Goal: Information Seeking & Learning: Learn about a topic

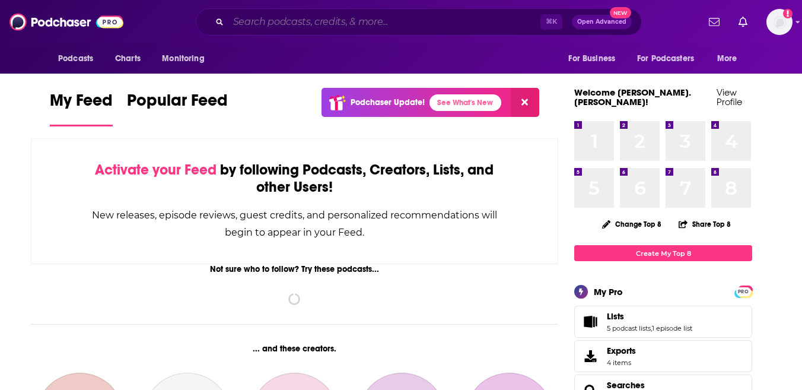
click at [355, 19] on input "Search podcasts, credits, & more..." at bounding box center [385, 21] width 312 height 19
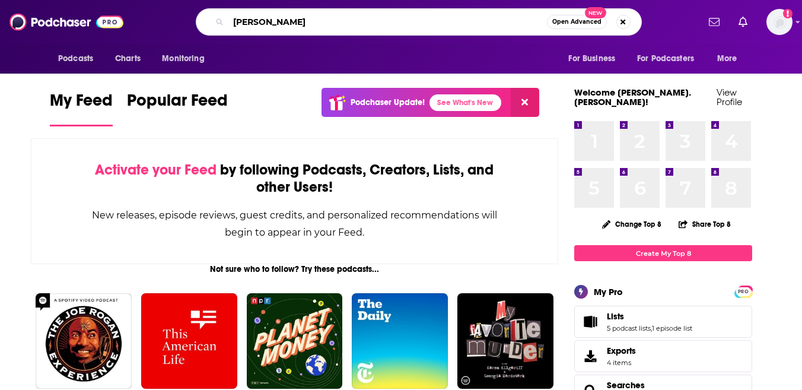
type input "[PERSON_NAME]"
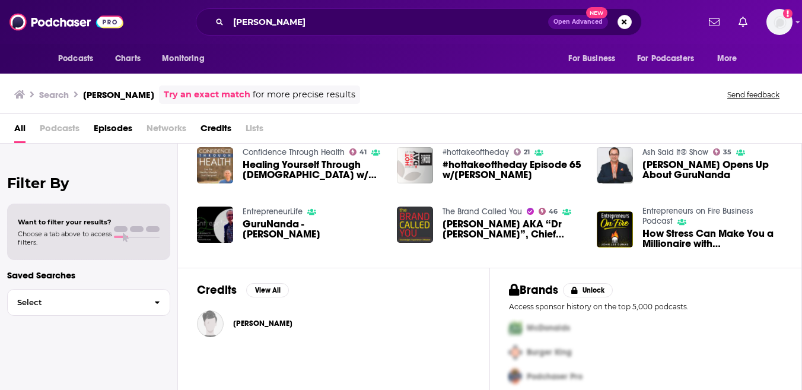
scroll to position [105, 0]
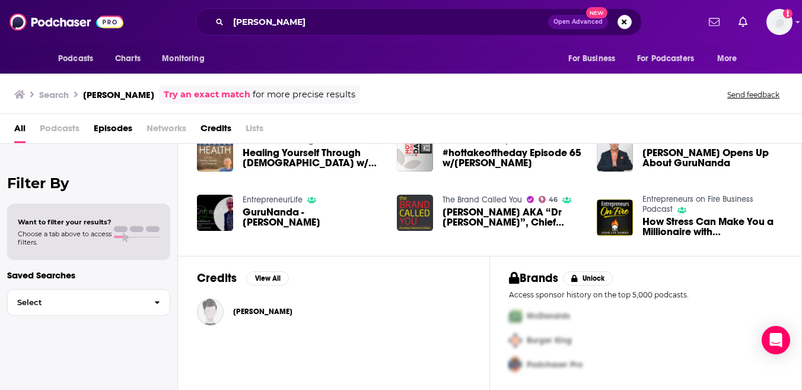
click at [277, 215] on span "GuruNanda - [PERSON_NAME]" at bounding box center [313, 217] width 140 height 20
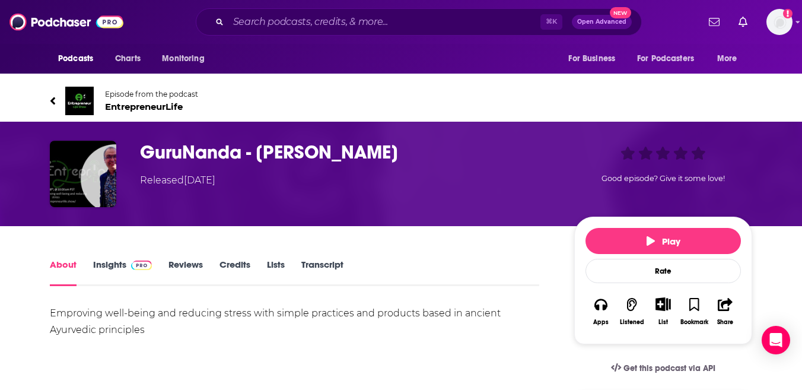
click at [214, 150] on h1 "GuruNanda - [PERSON_NAME]" at bounding box center [347, 152] width 415 height 23
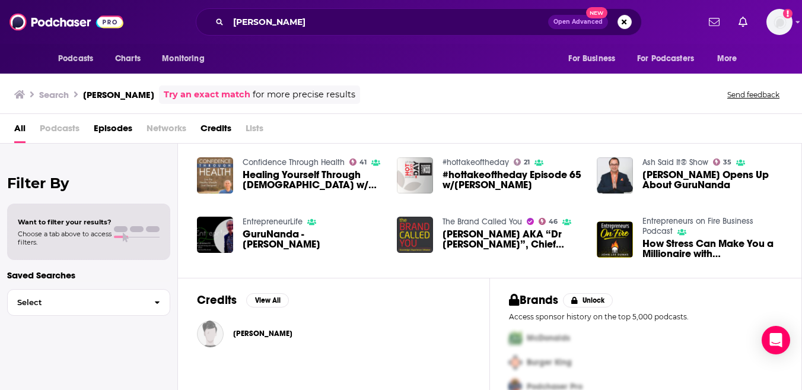
scroll to position [105, 0]
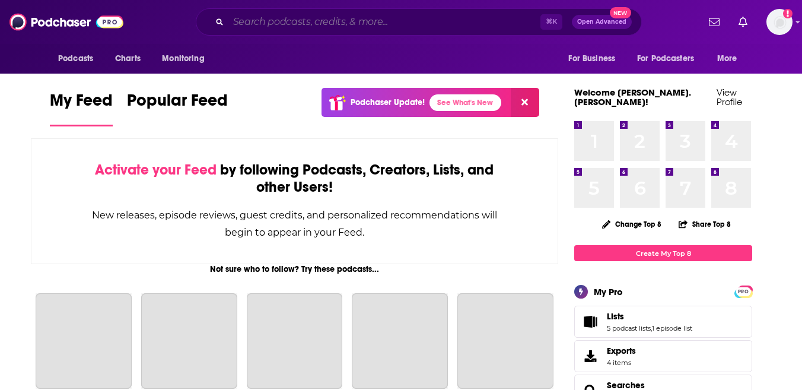
click at [345, 24] on input "Search podcasts, credits, & more..." at bounding box center [385, 21] width 312 height 19
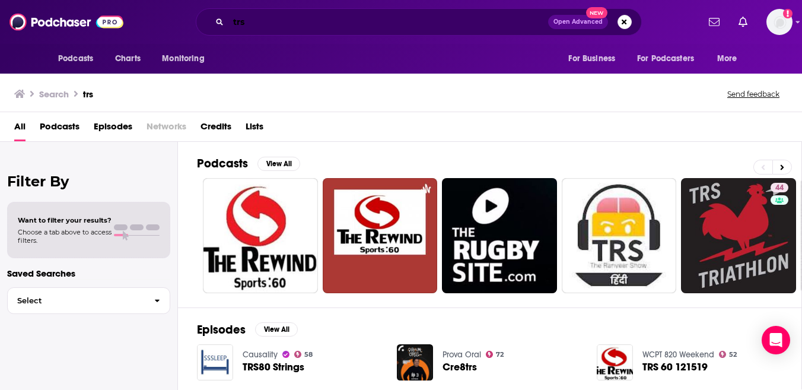
click at [253, 26] on input "trs" at bounding box center [389, 21] width 320 height 19
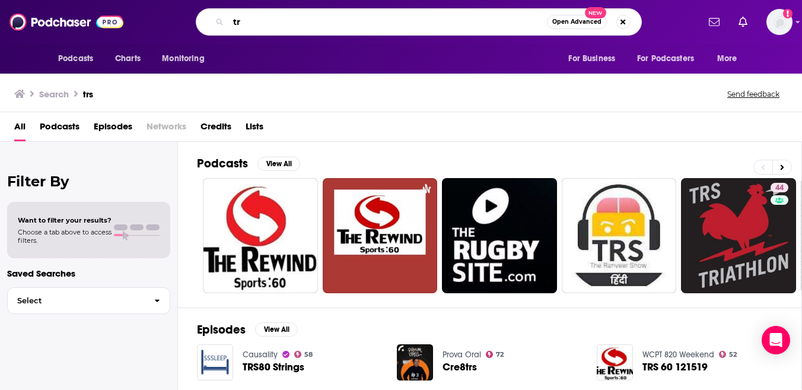
type input "t"
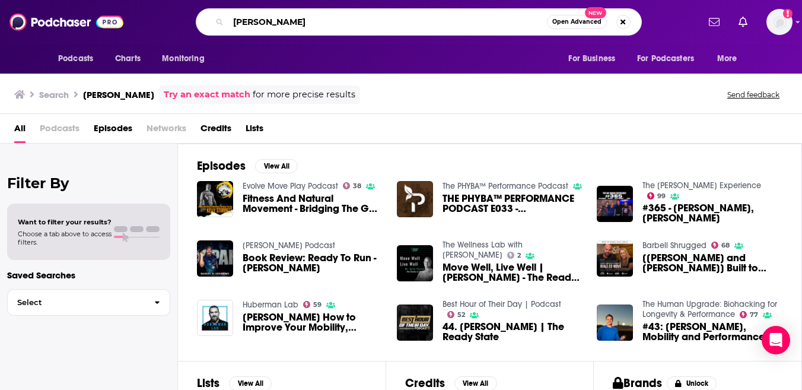
click at [262, 24] on input "kelly starret" at bounding box center [388, 21] width 319 height 19
type input "transform with the ready state"
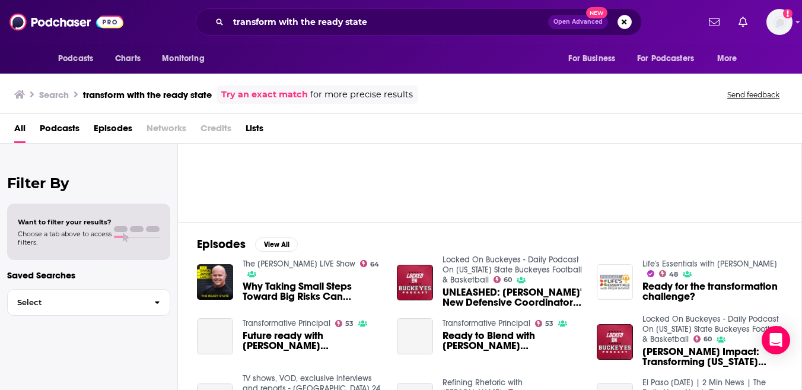
scroll to position [89, 0]
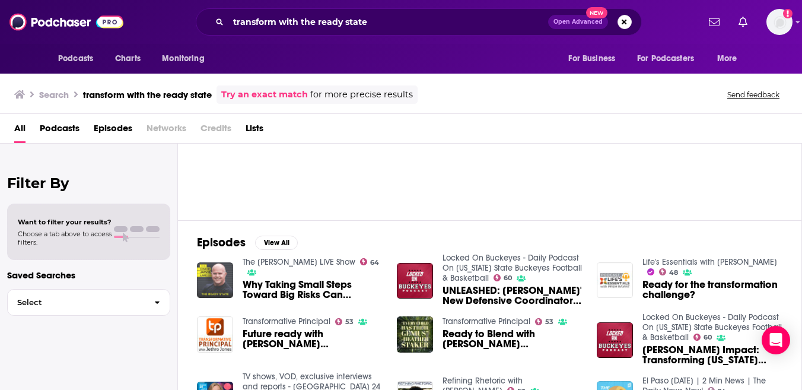
click at [205, 267] on img "Why Taking Small Steps Toward Big Risks Can Transform Your Life | The Ready Sta…" at bounding box center [215, 280] width 36 height 36
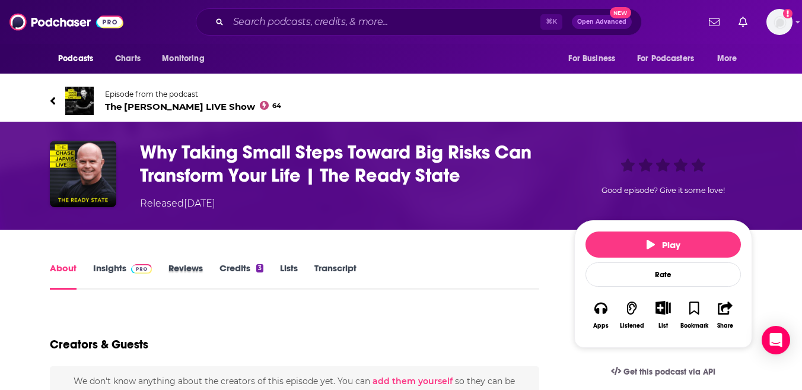
click at [205, 267] on div "Reviews" at bounding box center [194, 275] width 51 height 27
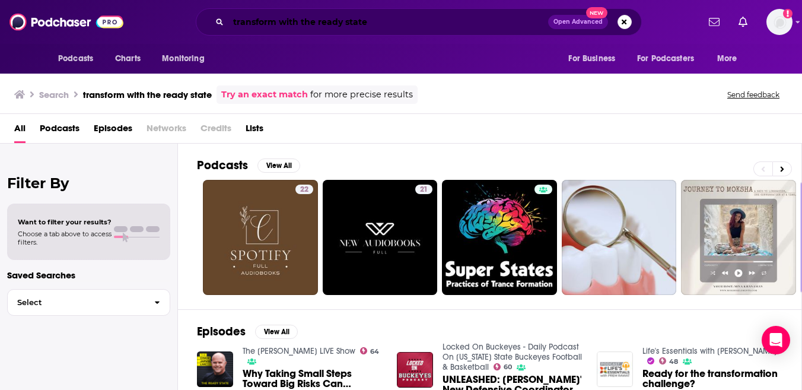
click at [267, 24] on input "transform with the ready state" at bounding box center [389, 21] width 320 height 19
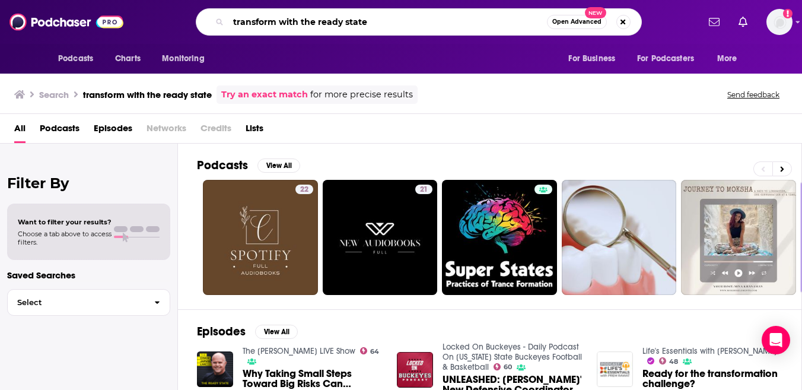
click at [267, 24] on input "transform with the ready state" at bounding box center [388, 21] width 319 height 19
type input "the ready state"
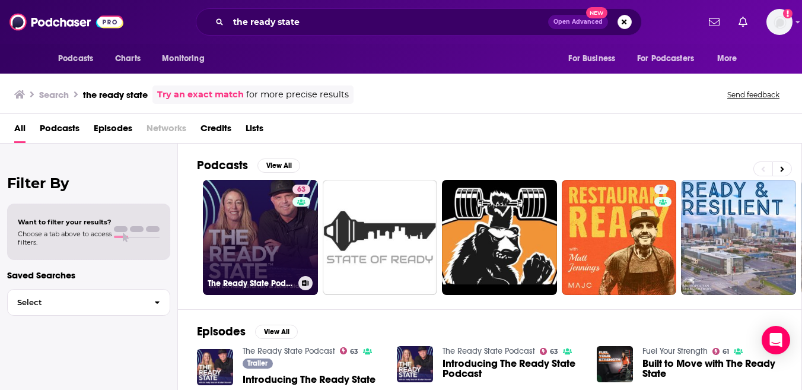
click at [261, 240] on link "63 The Ready State Podcast" at bounding box center [260, 237] width 115 height 115
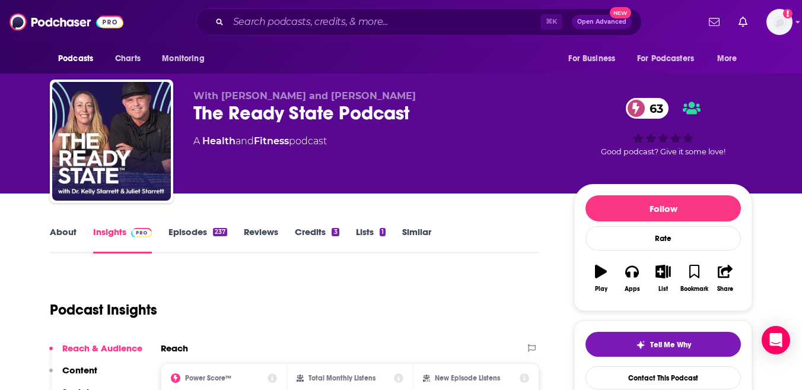
click at [193, 227] on link "Episodes 237" at bounding box center [198, 239] width 59 height 27
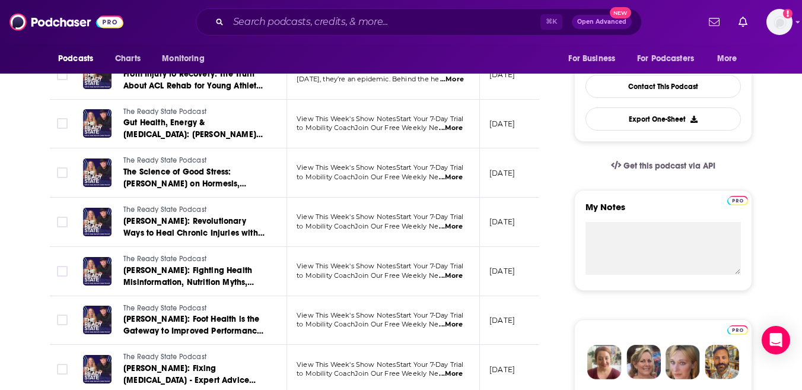
scroll to position [292, 0]
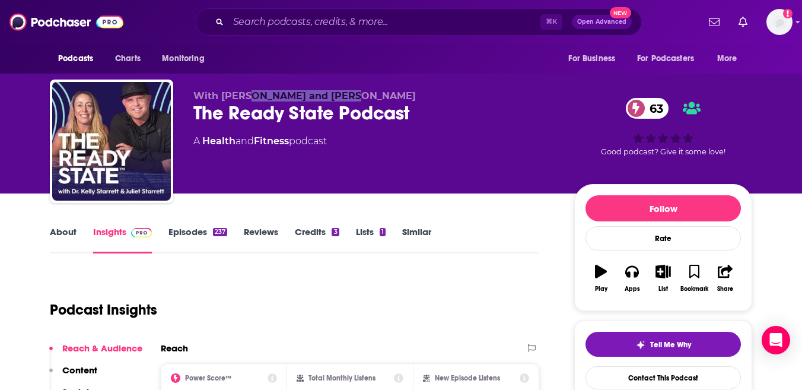
drag, startPoint x: 331, startPoint y: 98, endPoint x: 246, endPoint y: 98, distance: 85.5
click at [246, 98] on span "With Kelly and Juliet Starrett" at bounding box center [304, 95] width 223 height 11
click at [246, 96] on span "With Kelly and Juliet Starrett" at bounding box center [304, 95] width 223 height 11
drag, startPoint x: 342, startPoint y: 97, endPoint x: 223, endPoint y: 95, distance: 119.3
click at [223, 95] on p "With Kelly and Juliet Starrett" at bounding box center [374, 95] width 362 height 11
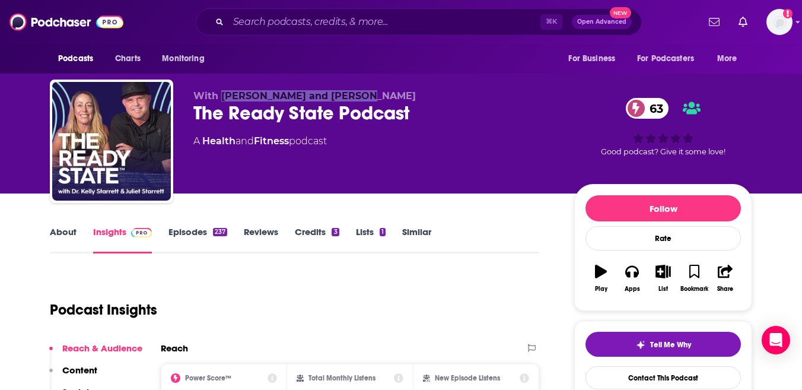
copy span "Kelly and Juliet Starrett"
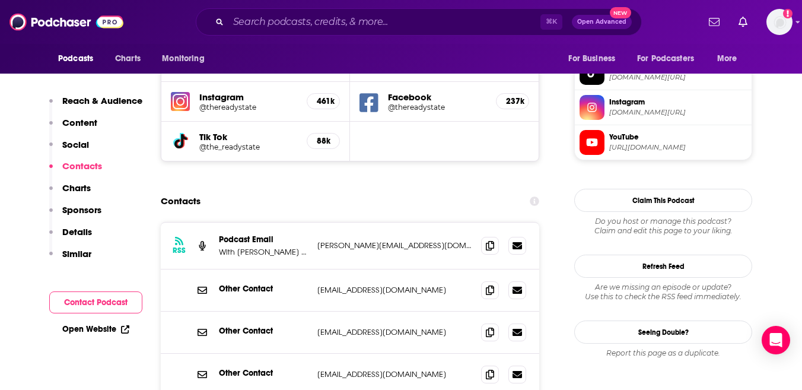
scroll to position [1096, 0]
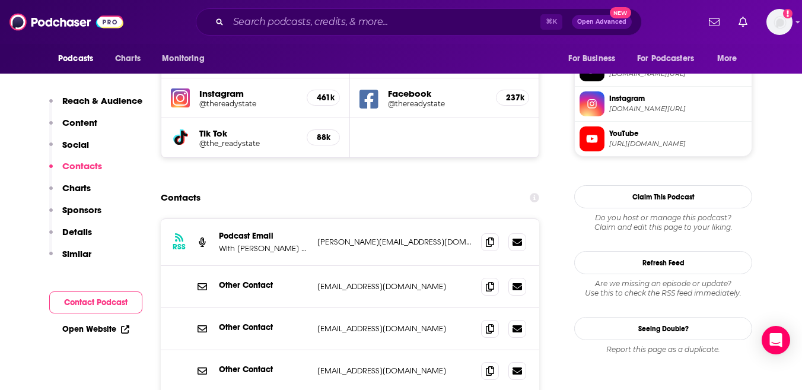
click at [459, 186] on section "Contacts RSS Podcast Email With Kelly and Juliet Starrett lisa@thereadystate.co…" at bounding box center [350, 350] width 379 height 328
click at [489, 237] on icon at bounding box center [490, 241] width 8 height 9
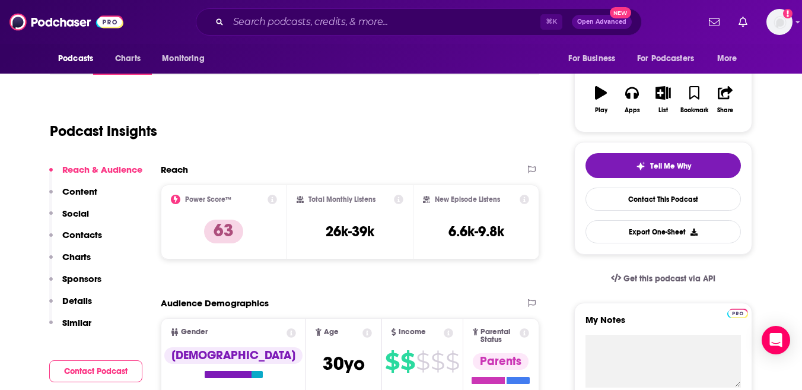
scroll to position [0, 0]
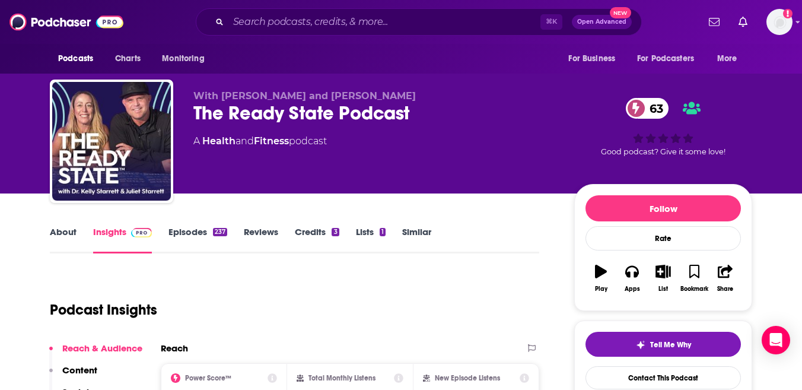
click at [68, 236] on link "About" at bounding box center [63, 239] width 27 height 27
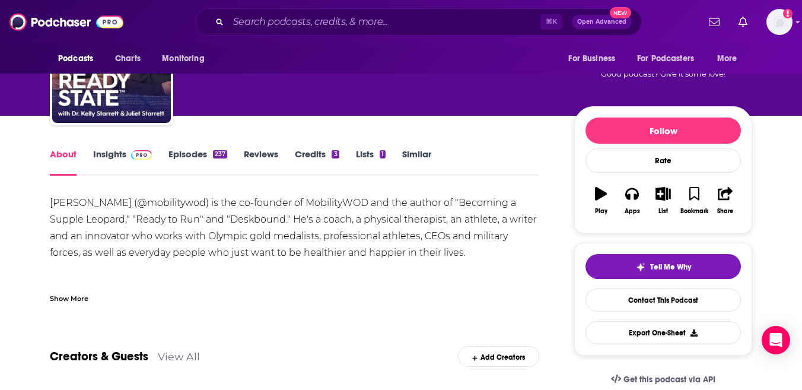
scroll to position [78, 0]
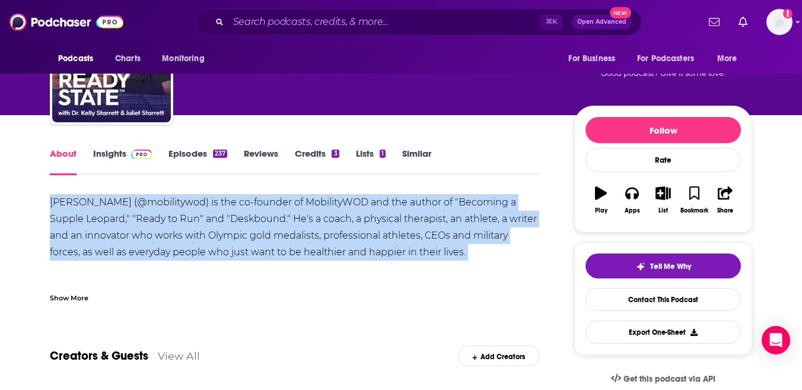
drag, startPoint x: 446, startPoint y: 259, endPoint x: 46, endPoint y: 205, distance: 403.1
copy div "Dr. Kelly Starrett (@mobilitywod) is the co-founder of MobilityWOD and the auth…"
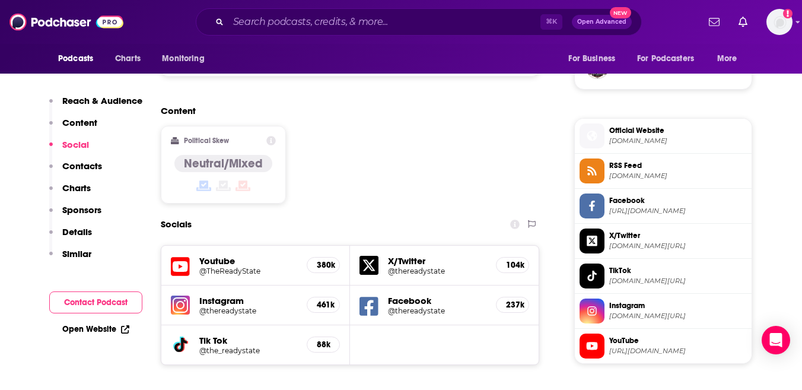
scroll to position [893, 0]
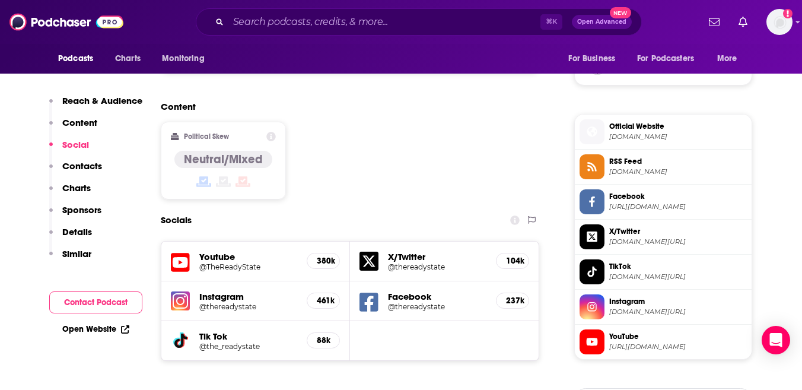
click at [323, 296] on h5 "461k" at bounding box center [323, 301] width 13 height 10
click at [236, 302] on h5 "@thereadystate" at bounding box center [248, 306] width 98 height 9
click at [364, 20] on input "Search podcasts, credits, & more..." at bounding box center [385, 21] width 312 height 19
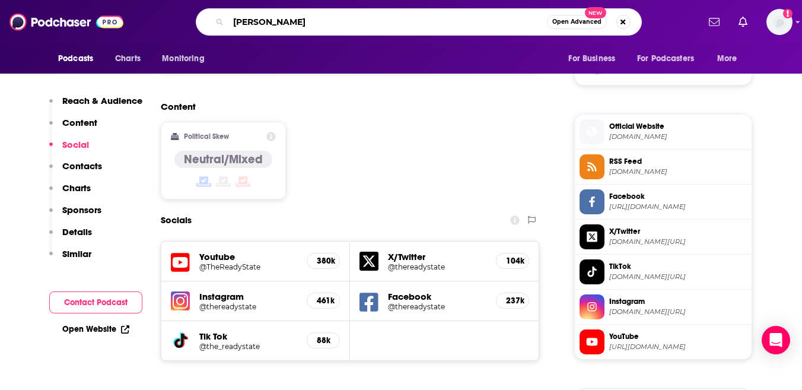
type input "kayla barne"
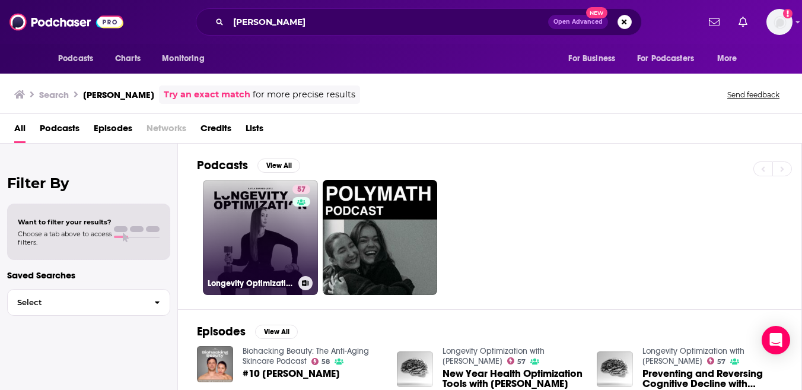
click at [258, 252] on link "57 Longevity Optimization with Kayla Barnes-Lentz" at bounding box center [260, 237] width 115 height 115
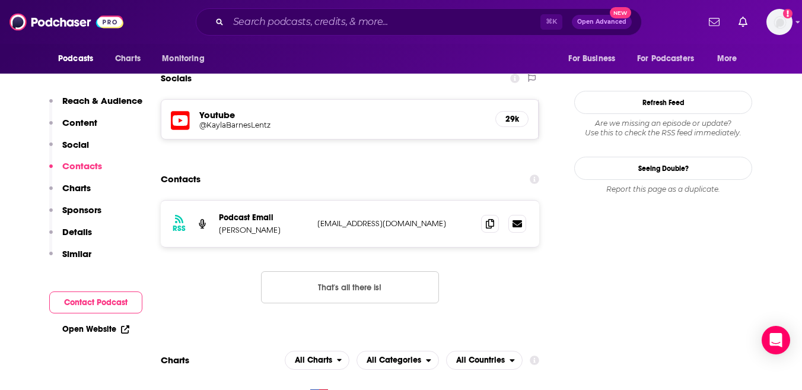
scroll to position [1024, 0]
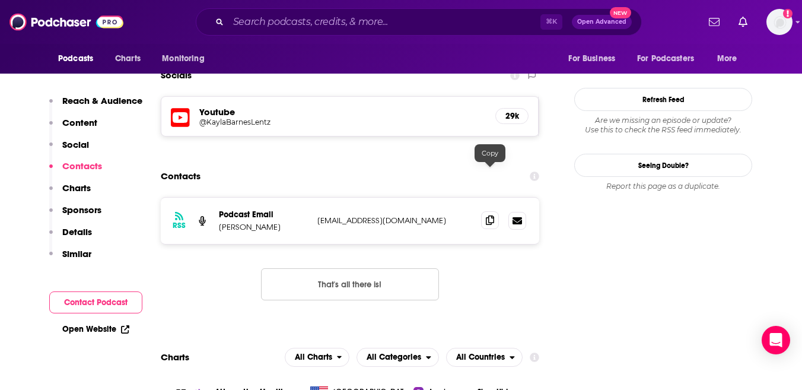
click at [490, 215] on icon at bounding box center [490, 219] width 8 height 9
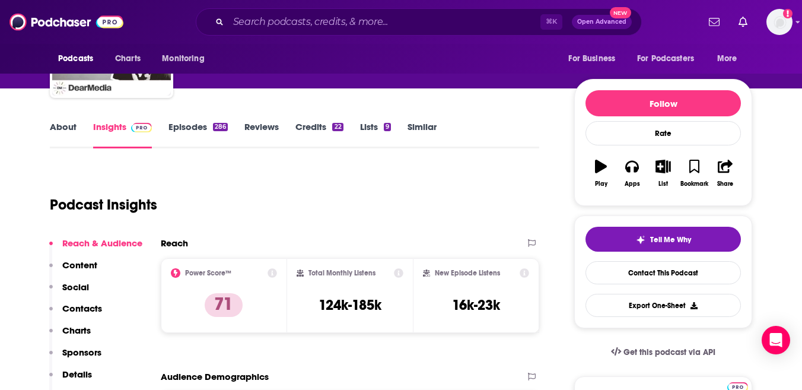
scroll to position [109, 0]
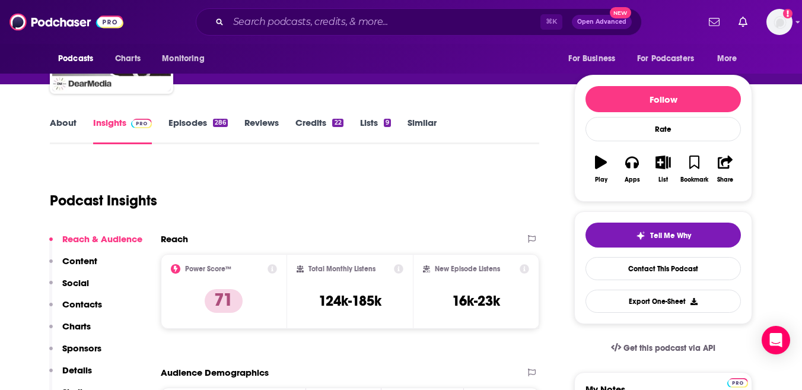
click at [197, 116] on div "About Insights Episodes 286 Reviews Credits 22 Lists 9 Similar" at bounding box center [295, 129] width 490 height 29
click at [191, 120] on link "Episodes 286" at bounding box center [198, 130] width 59 height 27
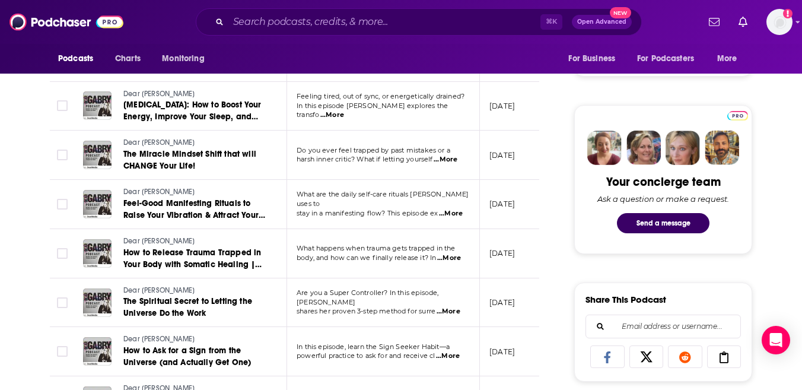
scroll to position [506, 0]
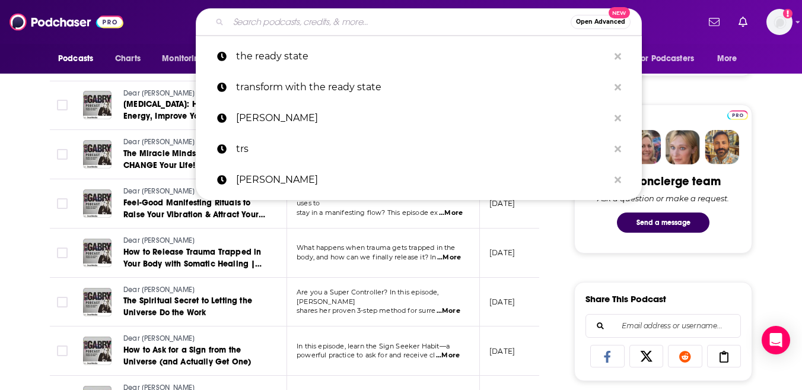
click at [361, 15] on input "Search podcasts, credits, & more..." at bounding box center [400, 21] width 342 height 19
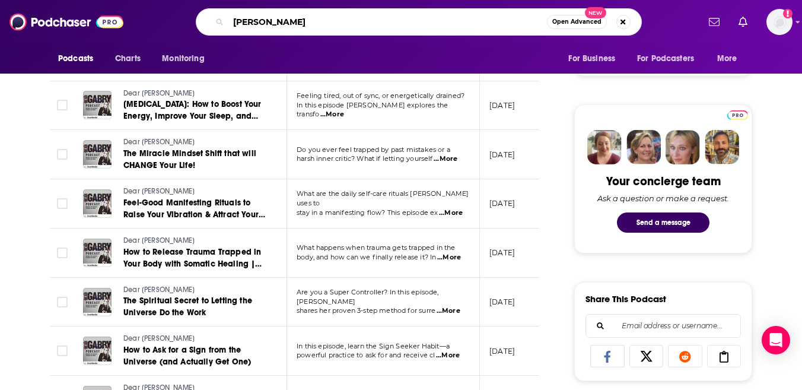
type input "mark sisson"
